Goal: Task Accomplishment & Management: Manage account settings

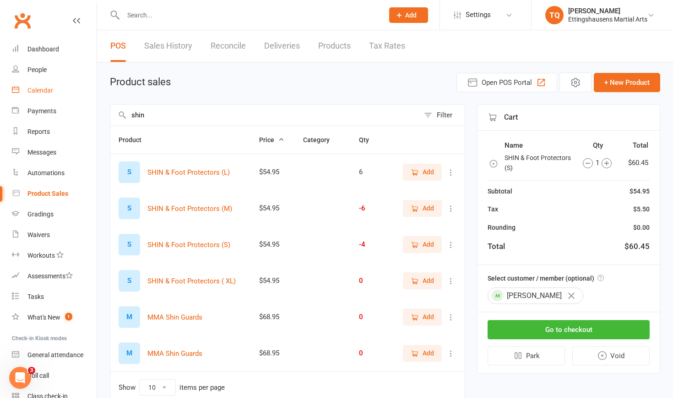
scroll to position [43, 0]
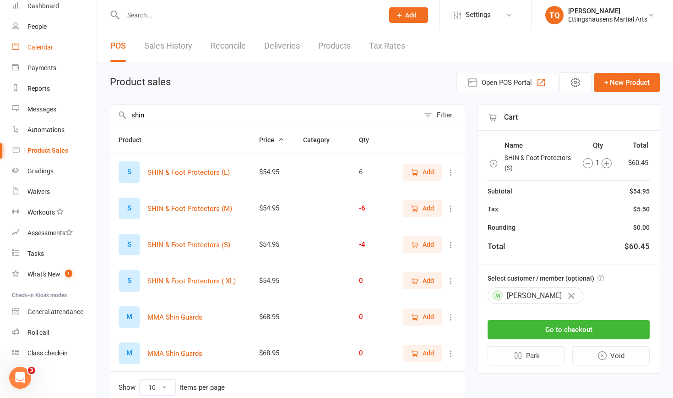
click at [47, 47] on div "Calendar" at bounding box center [40, 47] width 26 height 7
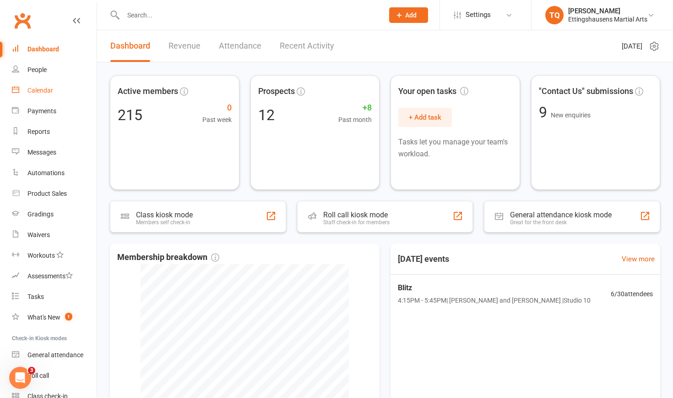
click at [47, 92] on div "Calendar" at bounding box center [40, 90] width 26 height 7
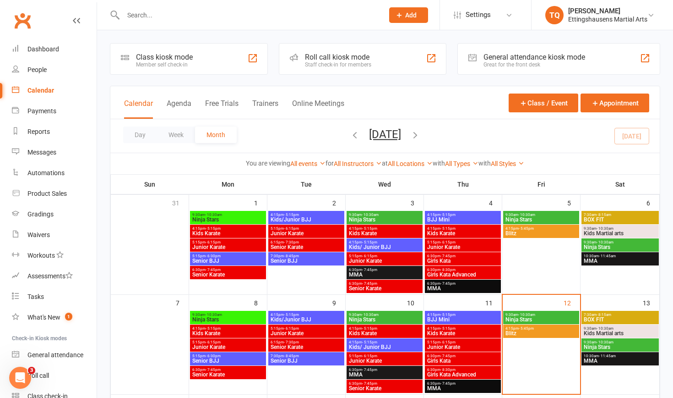
click at [607, 332] on span "Kids Martial arts" at bounding box center [620, 332] width 74 height 5
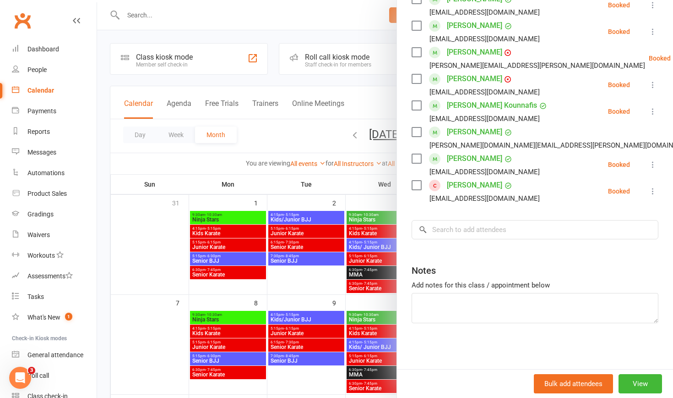
scroll to position [258, 0]
click at [145, 15] on div at bounding box center [385, 199] width 576 height 398
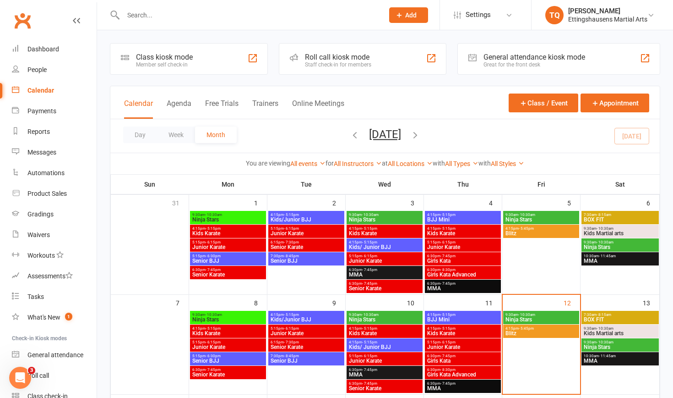
click at [141, 15] on input "text" at bounding box center [248, 15] width 257 height 13
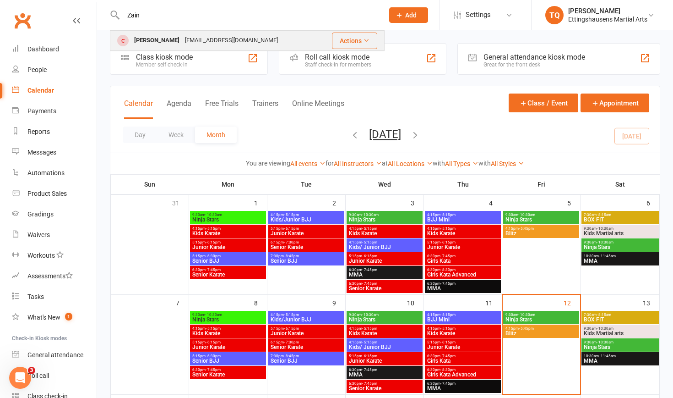
type input "Zain"
click at [145, 37] on div "Zain Zeidan" at bounding box center [156, 40] width 51 height 13
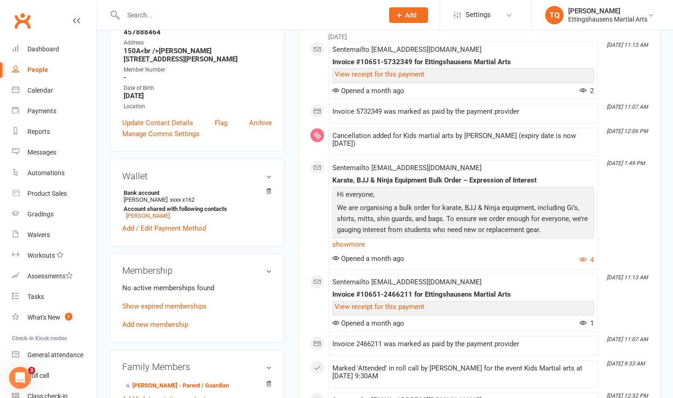
scroll to position [158, 0]
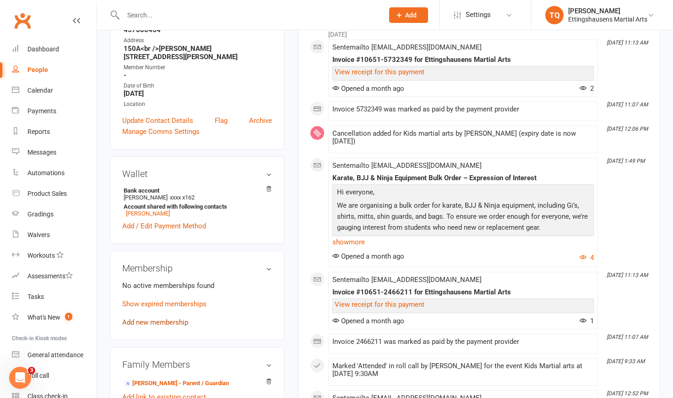
click at [151, 318] on link "Add new membership" at bounding box center [155, 322] width 66 height 8
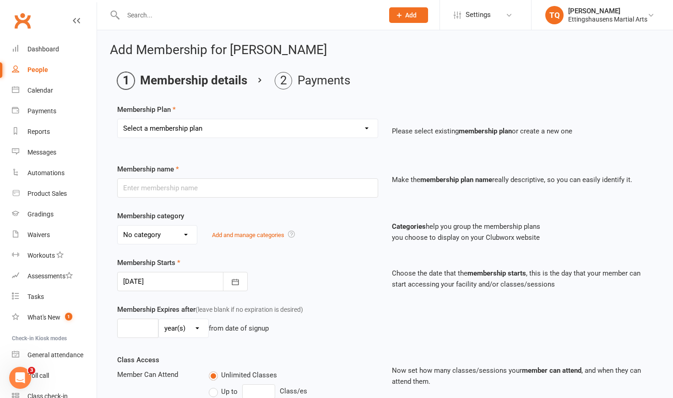
select select "19"
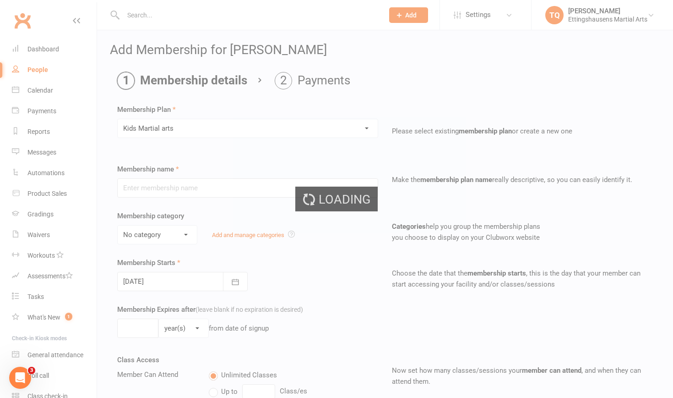
type input "Kids Martial arts"
select select "7"
type input "1"
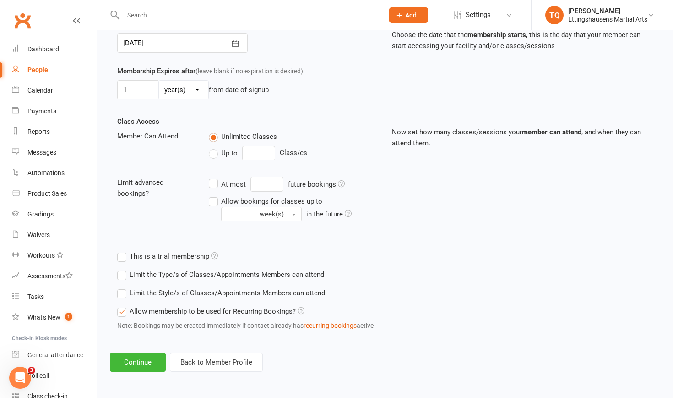
scroll to position [245, 0]
click at [137, 357] on button "Continue" at bounding box center [138, 361] width 56 height 19
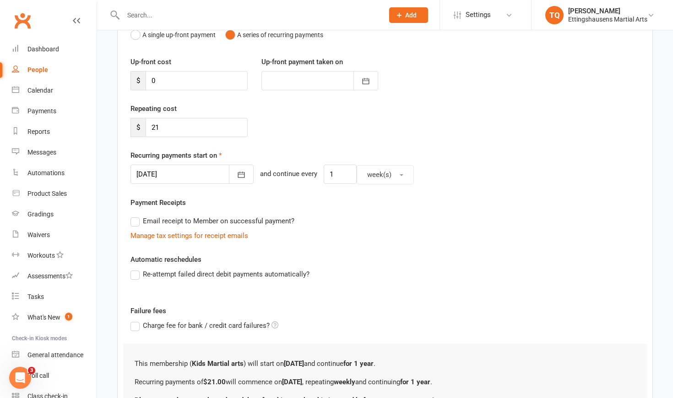
scroll to position [112, 0]
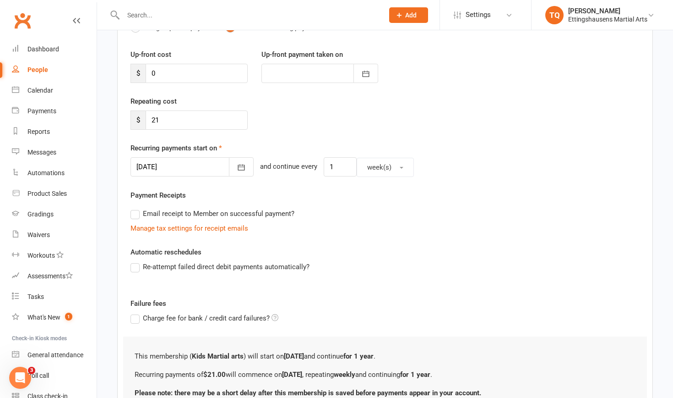
click at [138, 215] on label "Email receipt to Member on successful payment?" at bounding box center [213, 213] width 164 height 11
click at [136, 208] on input "Email receipt to Member on successful payment?" at bounding box center [134, 208] width 6 height 0
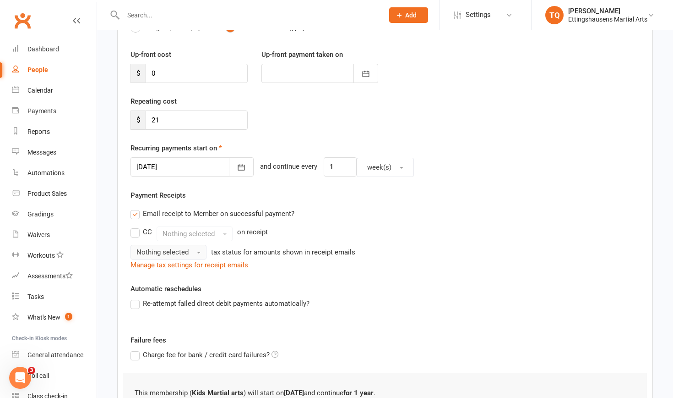
click at [198, 251] on span "button" at bounding box center [199, 252] width 4 height 2
click at [189, 266] on link "Inc tax" at bounding box center [176, 271] width 91 height 18
click at [135, 306] on label "Re-attempt failed direct debit payments automatically?" at bounding box center [220, 303] width 179 height 11
click at [135, 298] on input "Re-attempt failed direct debit payments automatically?" at bounding box center [134, 298] width 6 height 0
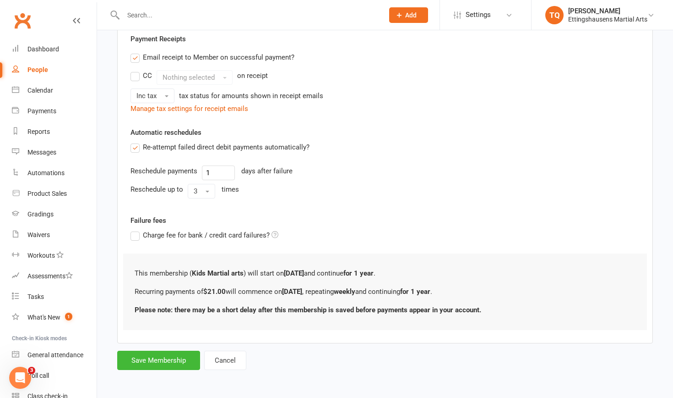
scroll to position [276, 0]
click at [155, 352] on button "Save Membership" at bounding box center [158, 359] width 83 height 19
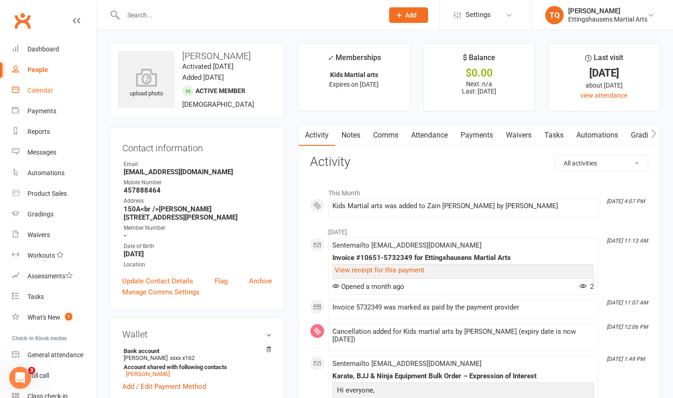
click at [43, 91] on div "Calendar" at bounding box center [40, 90] width 26 height 7
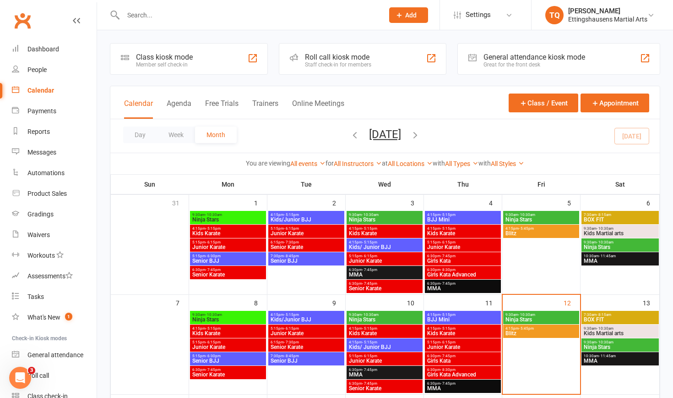
click at [610, 331] on span "Kids Martial arts" at bounding box center [620, 332] width 74 height 5
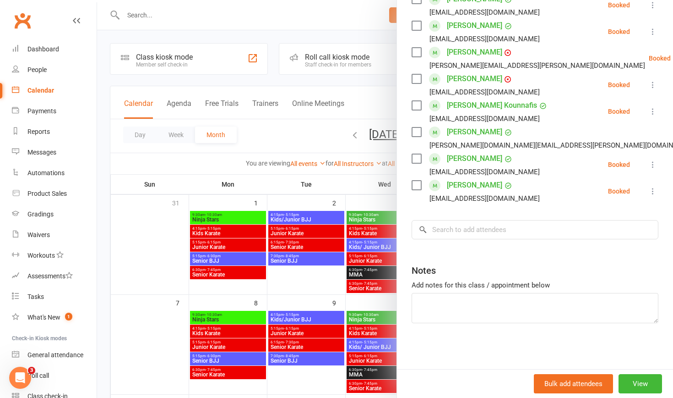
scroll to position [258, 0]
click at [43, 113] on div "Payments" at bounding box center [41, 110] width 29 height 7
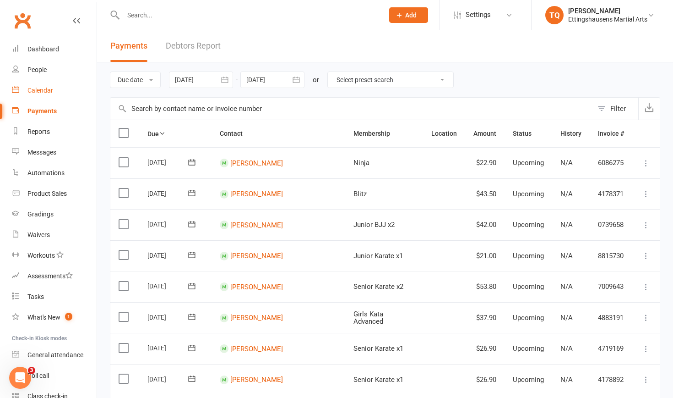
click at [37, 89] on div "Calendar" at bounding box center [40, 90] width 26 height 7
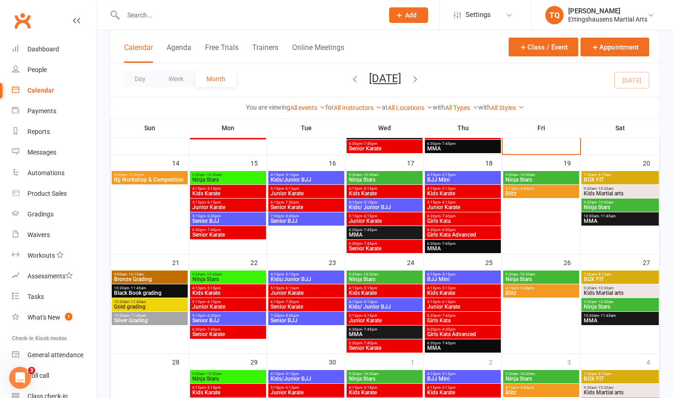
scroll to position [262, 0]
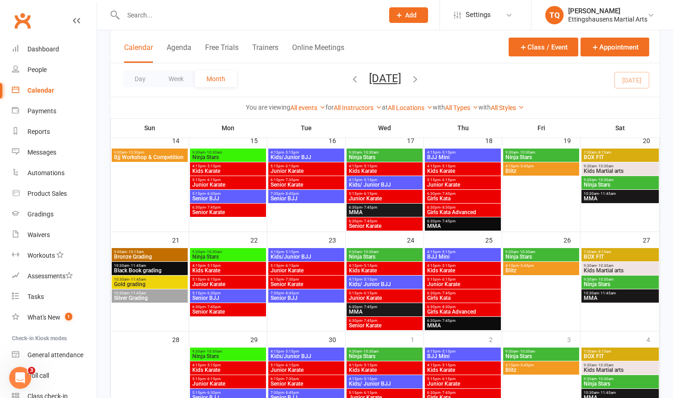
click at [152, 154] on span "Bjj Workshop & Competition" at bounding box center [150, 156] width 72 height 5
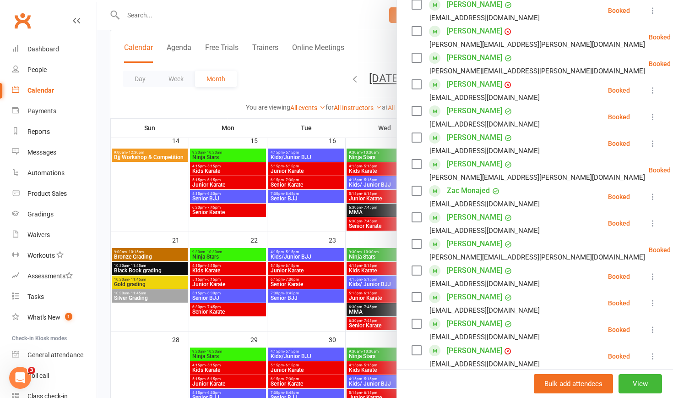
scroll to position [245, 0]
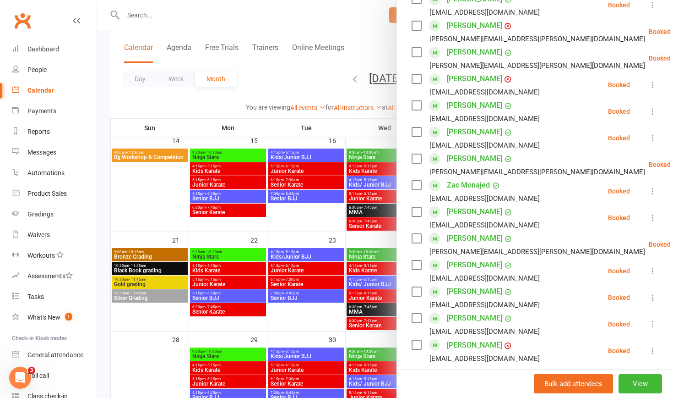
click at [129, 13] on div at bounding box center [385, 199] width 576 height 398
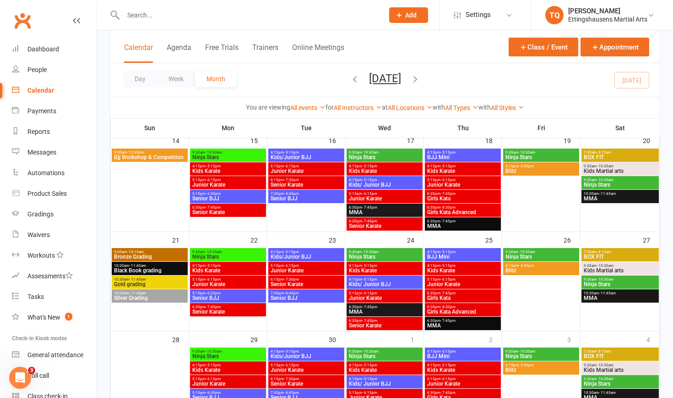
click at [129, 13] on input "text" at bounding box center [248, 15] width 257 height 13
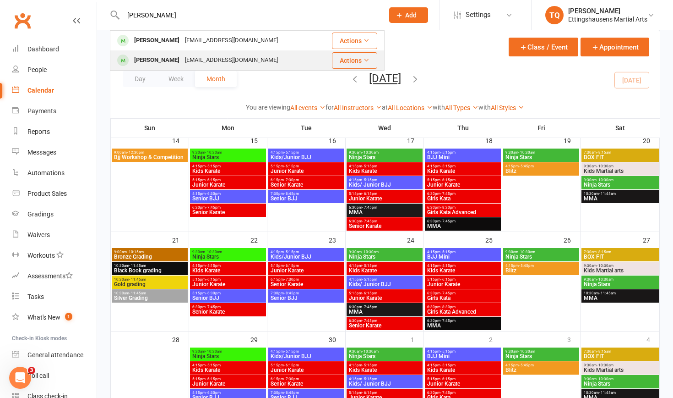
type input "Sophie"
click at [142, 62] on div "Sophia Saba" at bounding box center [156, 60] width 51 height 13
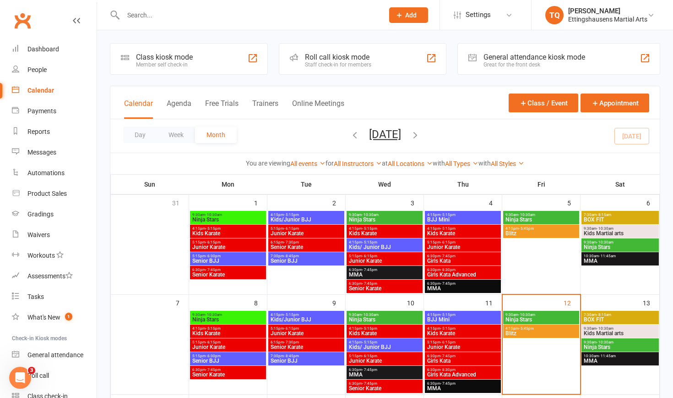
click at [147, 17] on input "text" at bounding box center [248, 15] width 257 height 13
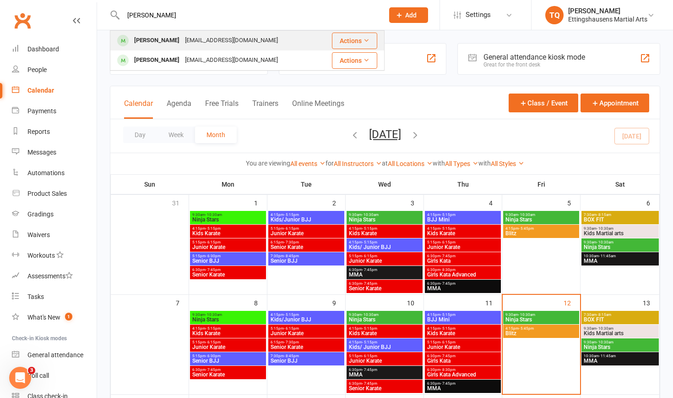
type input "Sophia"
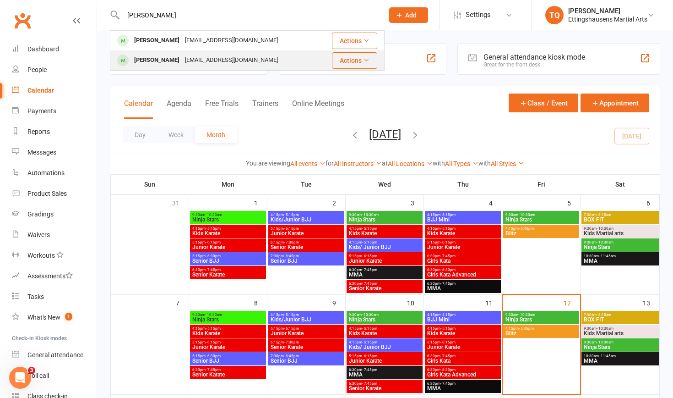
drag, startPoint x: 141, startPoint y: 32, endPoint x: 152, endPoint y: 60, distance: 30.9
click at [152, 60] on div "Sophie Winnett" at bounding box center [156, 60] width 51 height 13
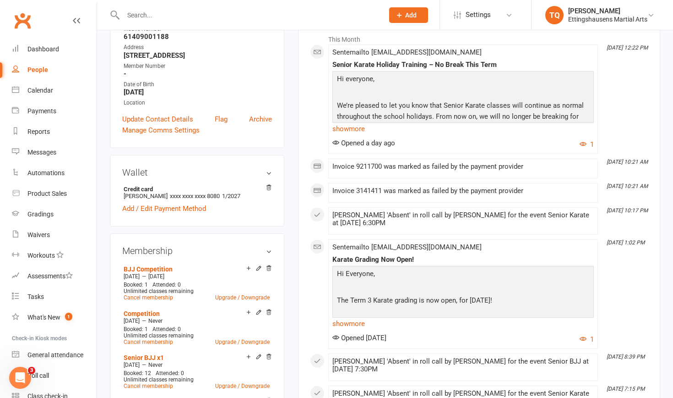
scroll to position [157, 0]
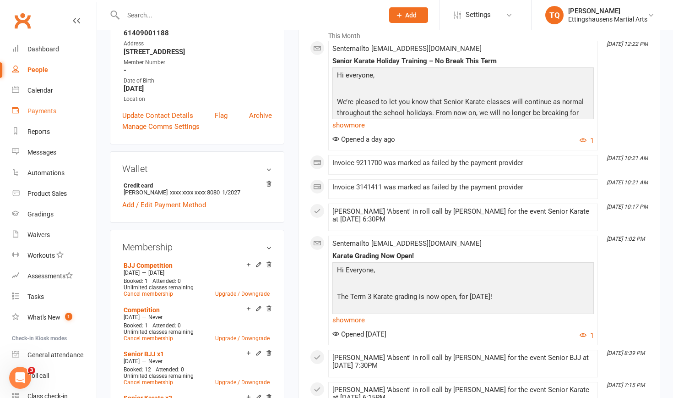
click at [35, 111] on div "Payments" at bounding box center [41, 110] width 29 height 7
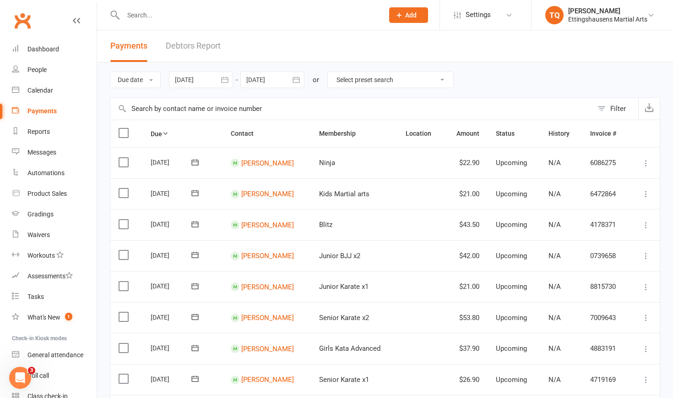
click at [136, 18] on input "text" at bounding box center [248, 15] width 257 height 13
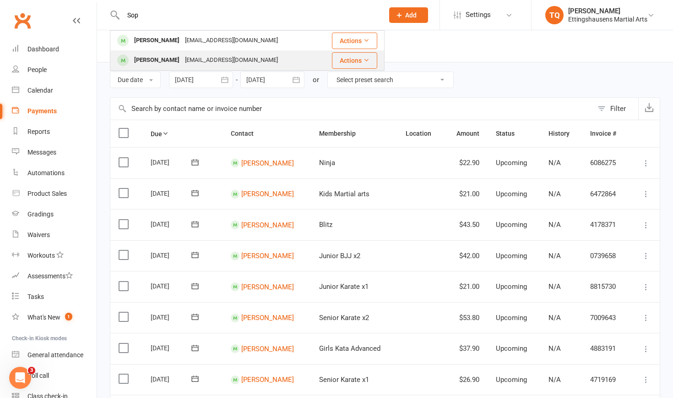
type input "Sop"
click at [141, 61] on div "Sophie Winnett" at bounding box center [156, 60] width 51 height 13
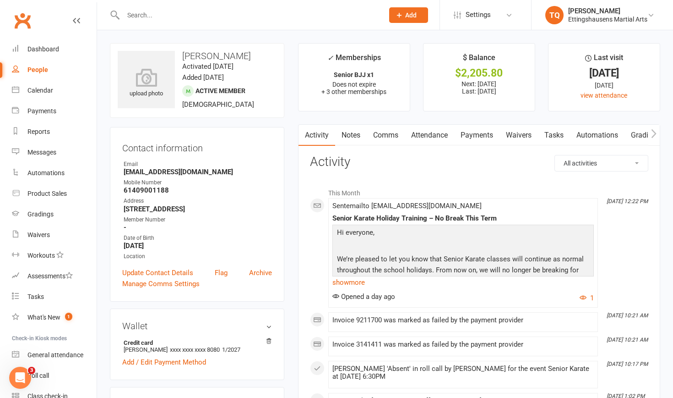
click at [478, 136] on link "Payments" at bounding box center [476, 135] width 45 height 21
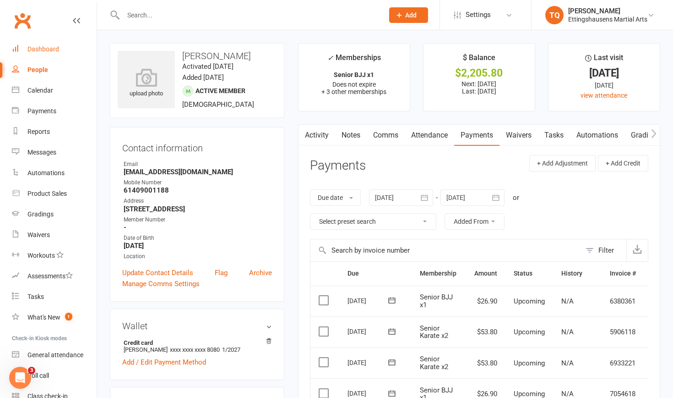
click at [50, 49] on div "Dashboard" at bounding box center [43, 48] width 32 height 7
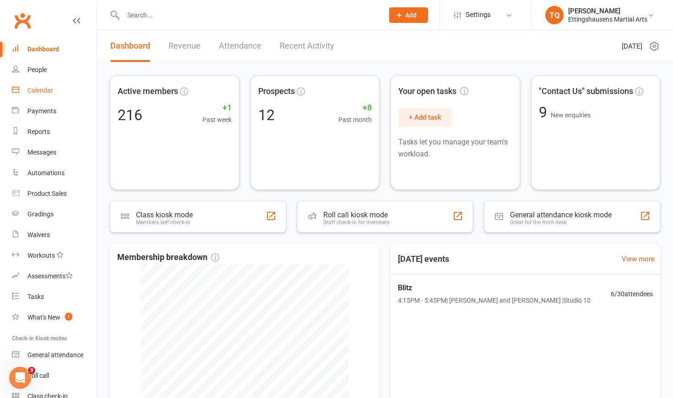
click at [36, 90] on div "Calendar" at bounding box center [40, 90] width 26 height 7
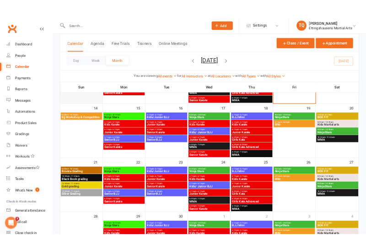
scroll to position [260, 0]
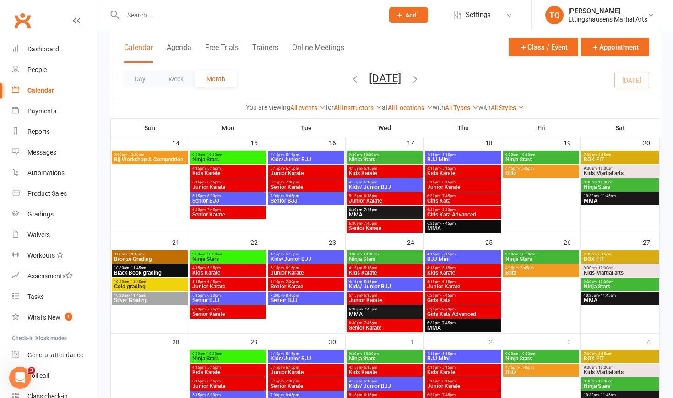
click at [132, 159] on span "Bjj Workshop & Competition" at bounding box center [150, 159] width 72 height 5
